Goal: Transaction & Acquisition: Purchase product/service

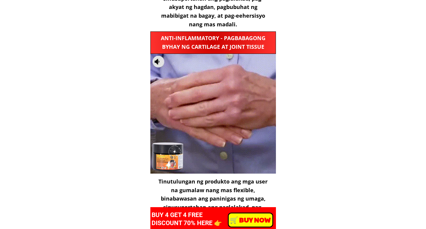
scroll to position [1399, 0]
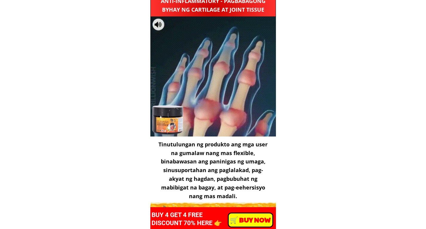
drag, startPoint x: 419, startPoint y: 66, endPoint x: 415, endPoint y: 83, distance: 17.6
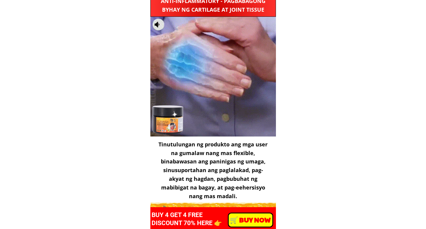
click at [259, 224] on p "️🛒 BUY NOW" at bounding box center [251, 219] width 44 height 13
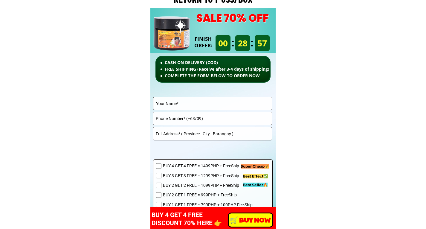
scroll to position [4247, 0]
